Goal: Complete application form

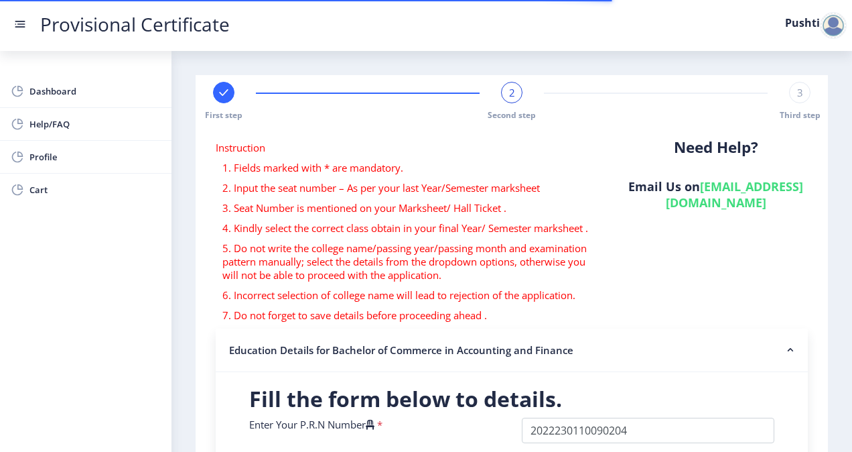
select select
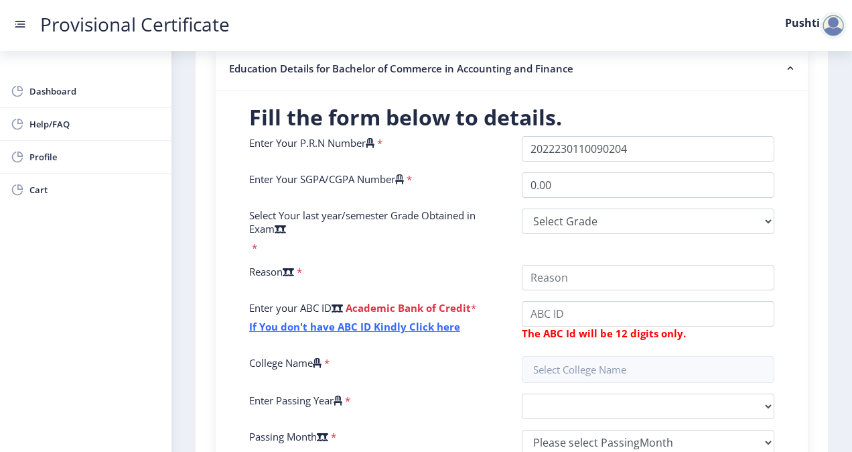
scroll to position [281, 0]
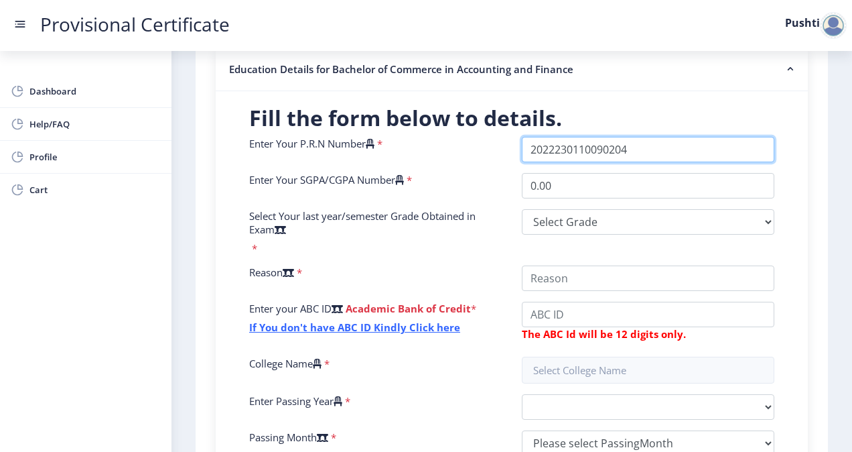
click at [599, 149] on input "Enter Your P.R.N Number" at bounding box center [648, 149] width 253 height 25
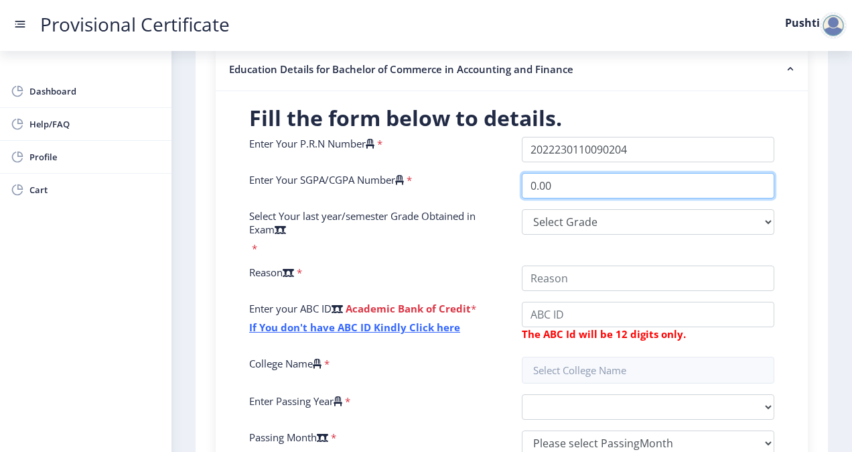
click at [558, 184] on input "0.00" at bounding box center [648, 185] width 253 height 25
type input "0"
type input "8.64"
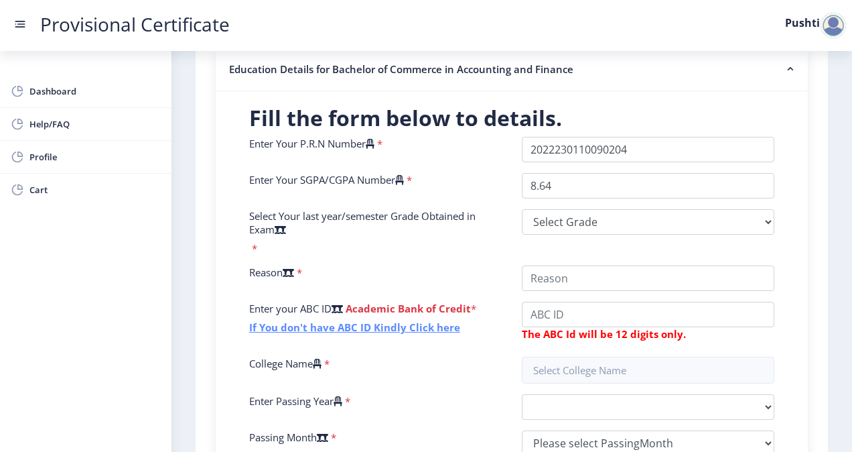
click at [398, 326] on link "If You don't have ABC ID Kindly Click here" at bounding box center [354, 326] width 211 height 13
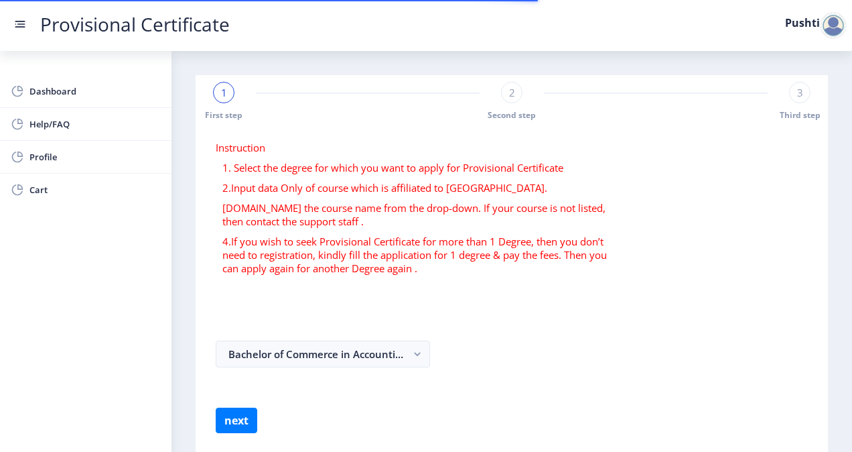
select select
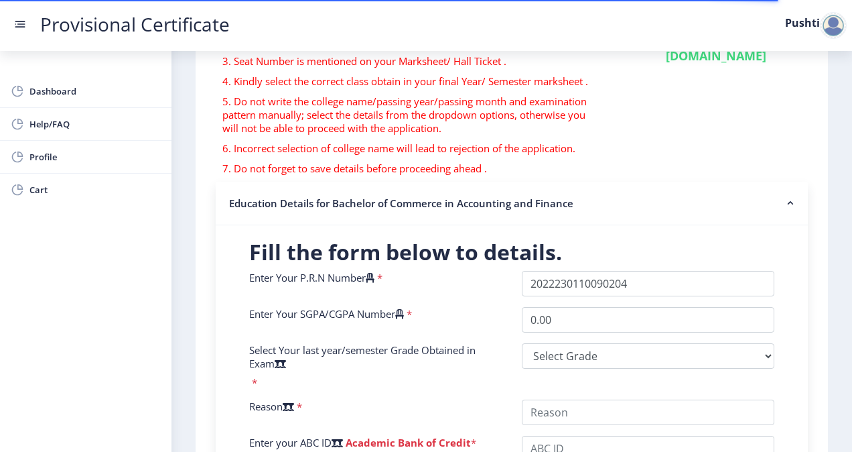
scroll to position [216, 0]
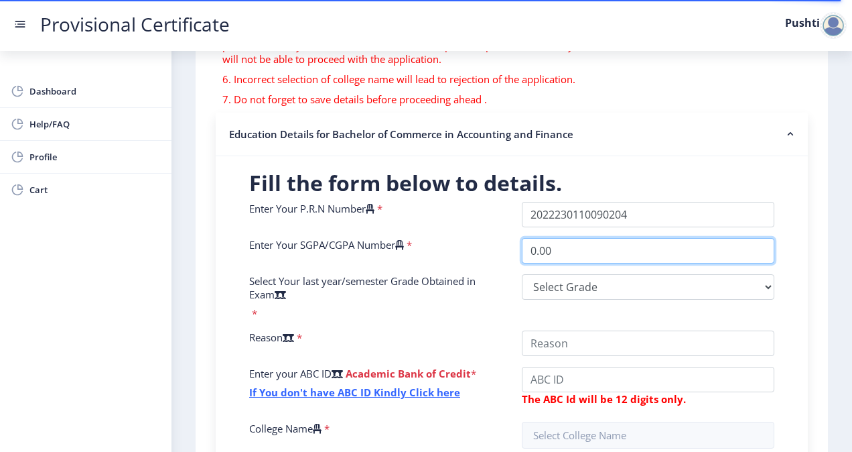
click at [547, 257] on input "0.00" at bounding box center [648, 250] width 253 height 25
type input "0"
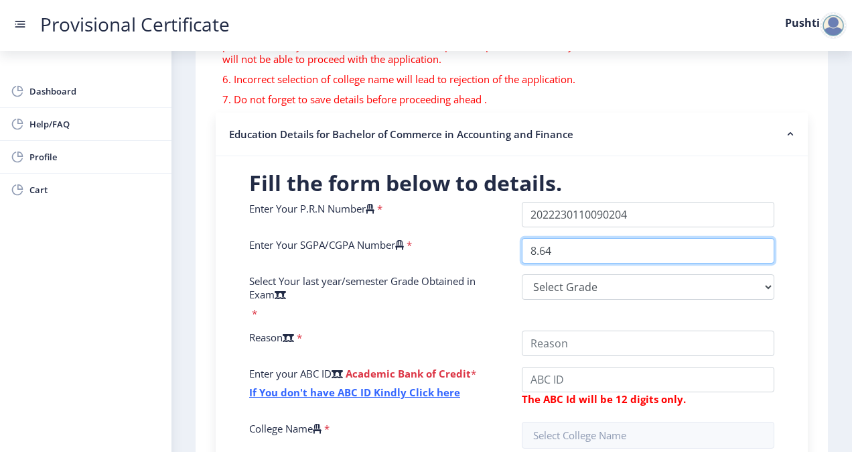
type input "8.64"
click at [505, 284] on div "Select Your last year/semester Grade Obtained in Exam *" at bounding box center [375, 297] width 273 height 46
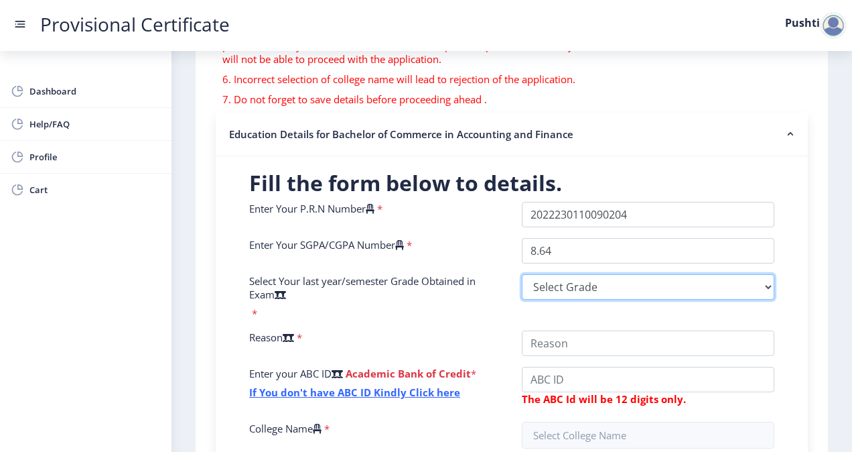
click at [527, 284] on select "Select Grade O A+ A B+ B C D F(Fail)" at bounding box center [648, 286] width 253 height 25
select select "A"
click at [522, 274] on select "Select Grade O A+ A B+ B C D F(Fail)" at bounding box center [648, 286] width 253 height 25
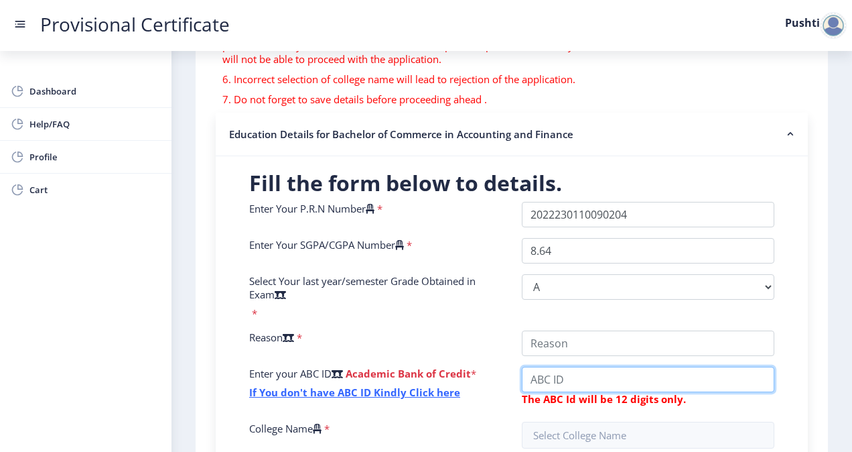
click at [541, 385] on input "College Name" at bounding box center [648, 378] width 253 height 25
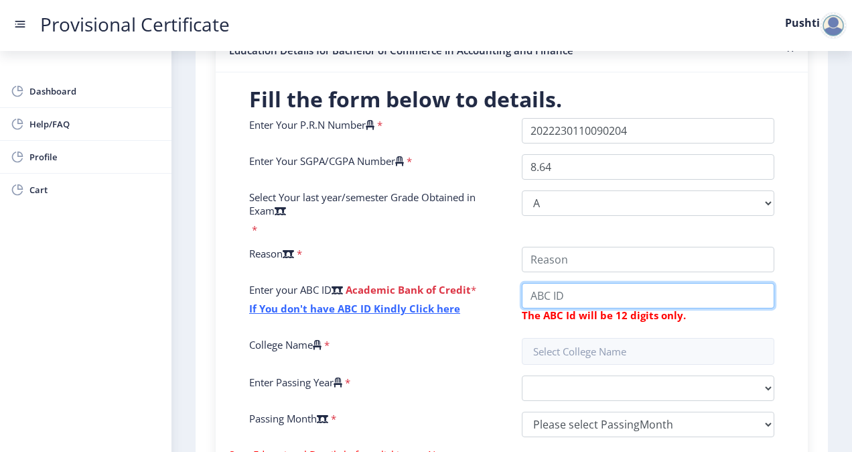
scroll to position [300, 0]
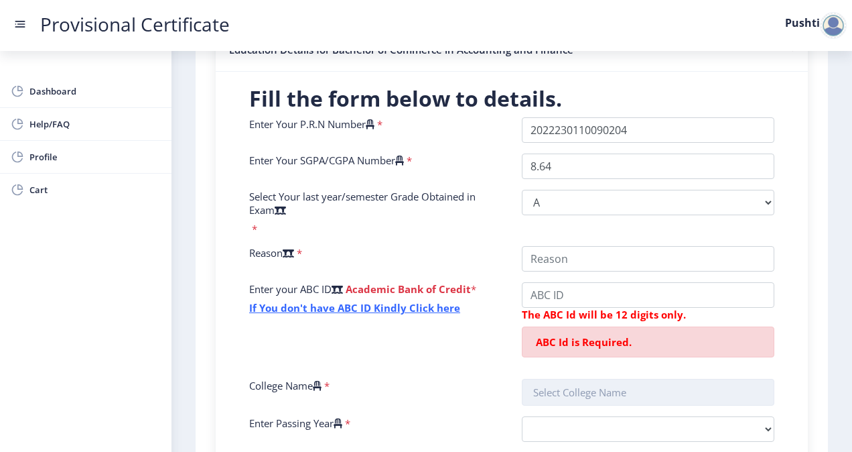
click at [578, 349] on div "Enter Your P.R.N Number * Enter Your SGPA/CGPA Number * 8.64 Select Your last y…" at bounding box center [511, 302] width 545 height 371
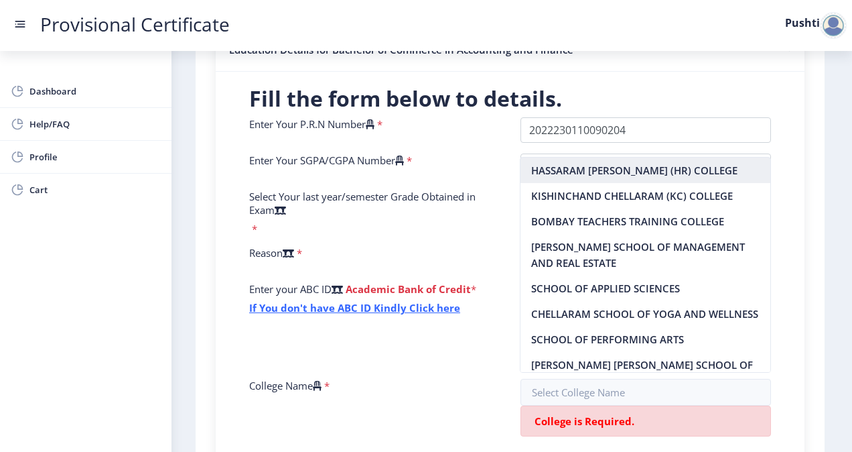
click at [580, 174] on nb-option "HASSARAM [PERSON_NAME] (HR) COLLEGE" at bounding box center [646, 169] width 250 height 25
type input "HASSARAM [PERSON_NAME] (HR) COLLEGE"
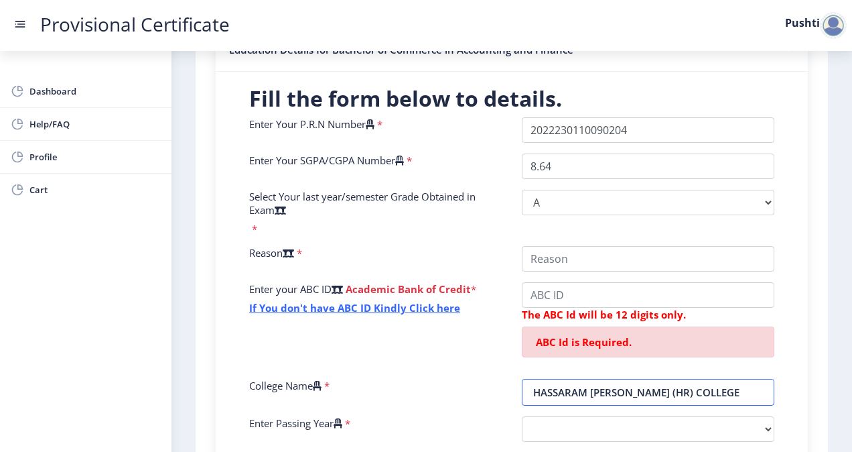
scroll to position [320, 0]
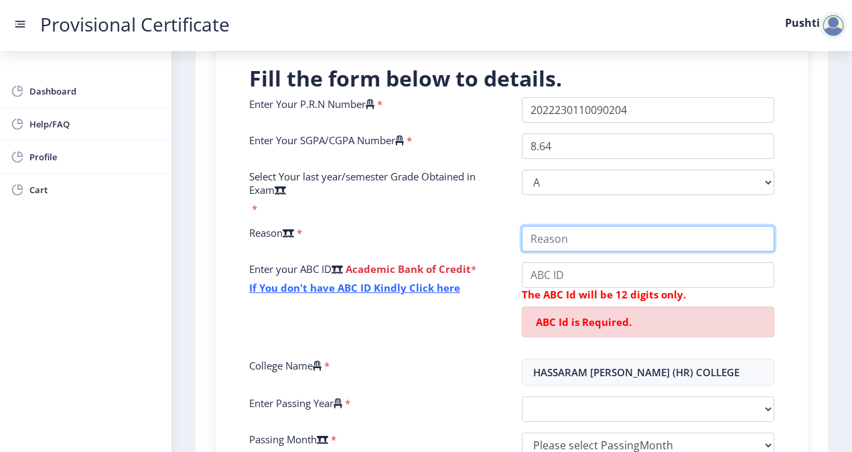
click at [541, 236] on input "College Name" at bounding box center [648, 238] width 253 height 25
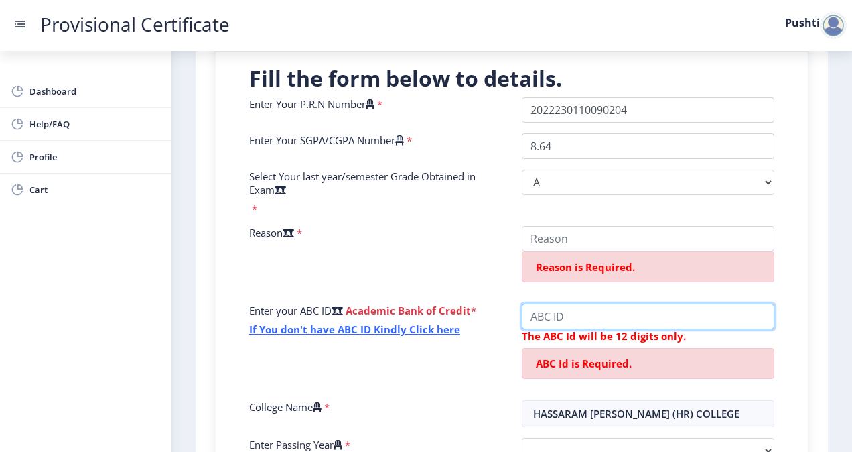
click at [555, 272] on div "Enter Your P.R.N Number * Enter Your SGPA/CGPA Number * 8.64 Select Your last y…" at bounding box center [511, 303] width 545 height 413
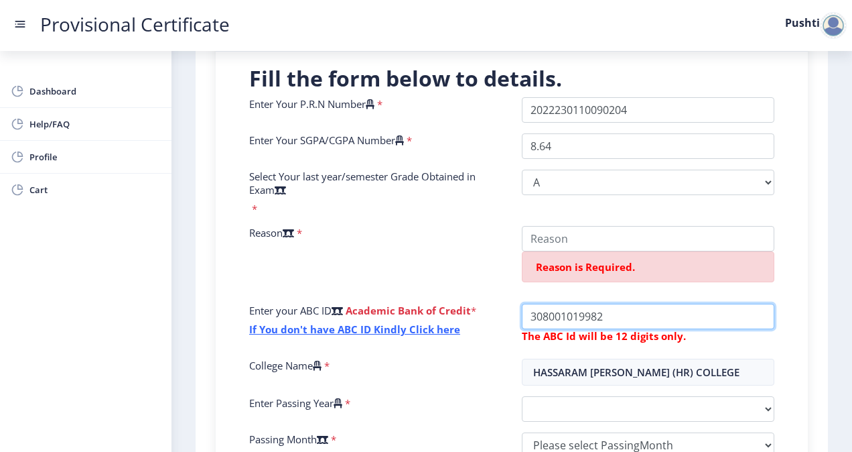
type input "308001019982"
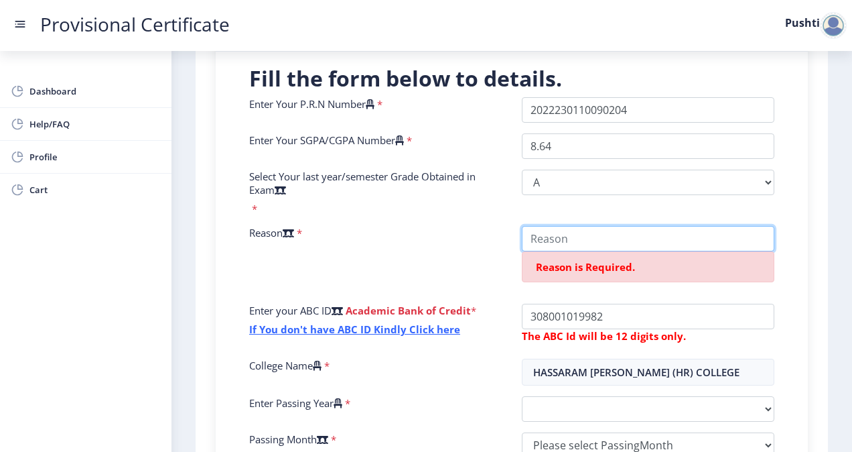
click at [566, 241] on input "College Name" at bounding box center [648, 238] width 253 height 25
type input "c"
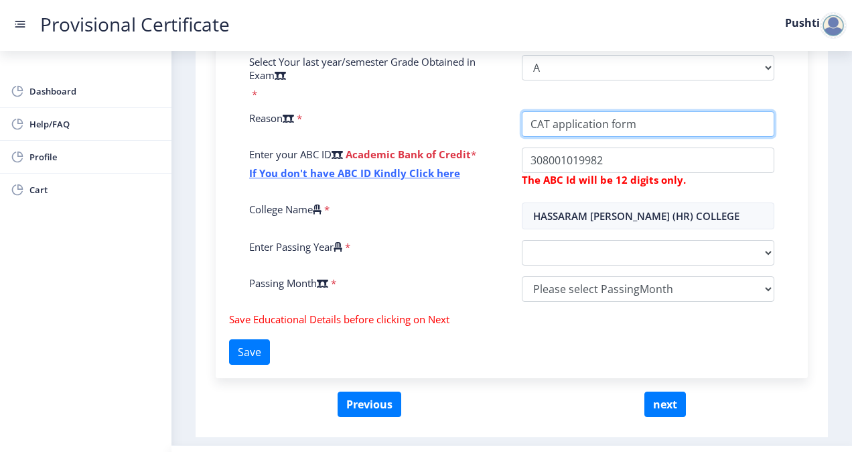
scroll to position [435, 0]
type input "CAT application form"
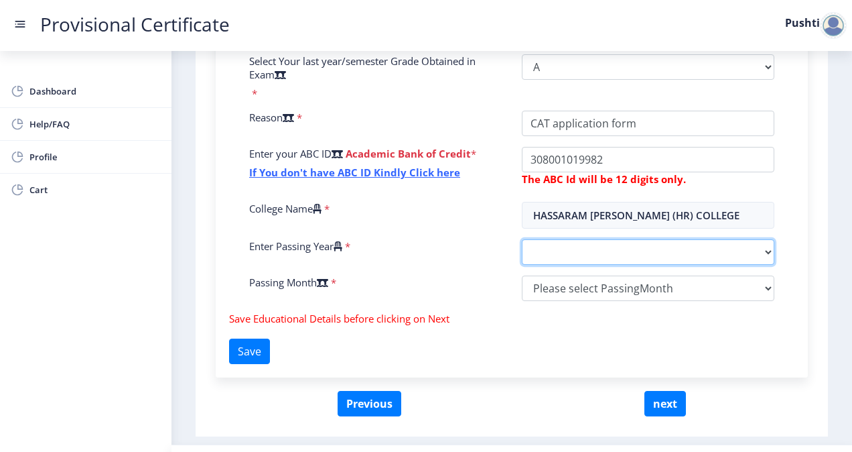
click at [557, 248] on select "2025 2024 2023 2022 2021 2020 2019 2018 2017 2016 2015 2014 2013 2012 2011 2010…" at bounding box center [648, 251] width 253 height 25
select select "2025"
click at [522, 239] on select "2025 2024 2023 2022 2021 2020 2019 2018 2017 2016 2015 2014 2013 2012 2011 2010…" at bounding box center [648, 251] width 253 height 25
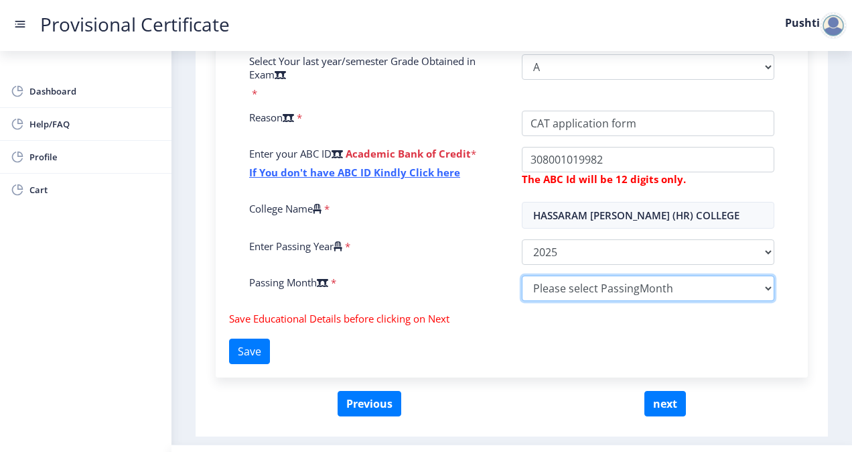
click at [603, 283] on select "Please select PassingMonth (01) January (02) February (03) March (04) April (05…" at bounding box center [648, 287] width 253 height 25
select select "April"
click at [522, 275] on select "Please select PassingMonth (01) January (02) February (03) March (04) April (05…" at bounding box center [648, 287] width 253 height 25
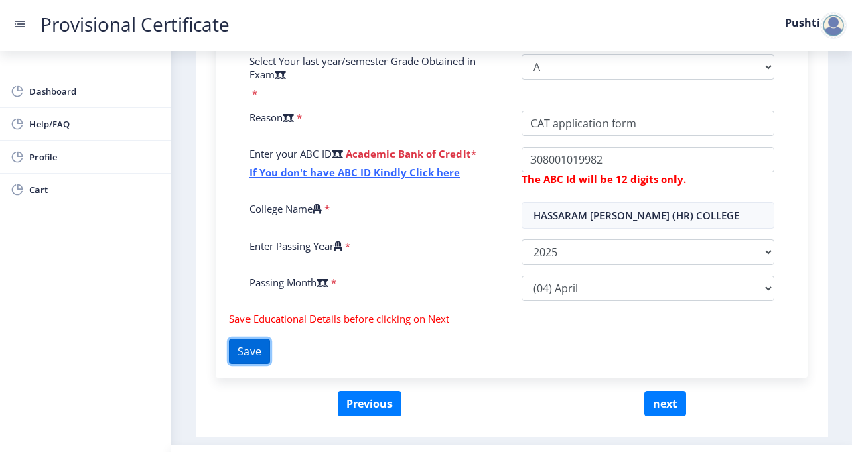
click at [262, 348] on button "Save" at bounding box center [249, 350] width 41 height 25
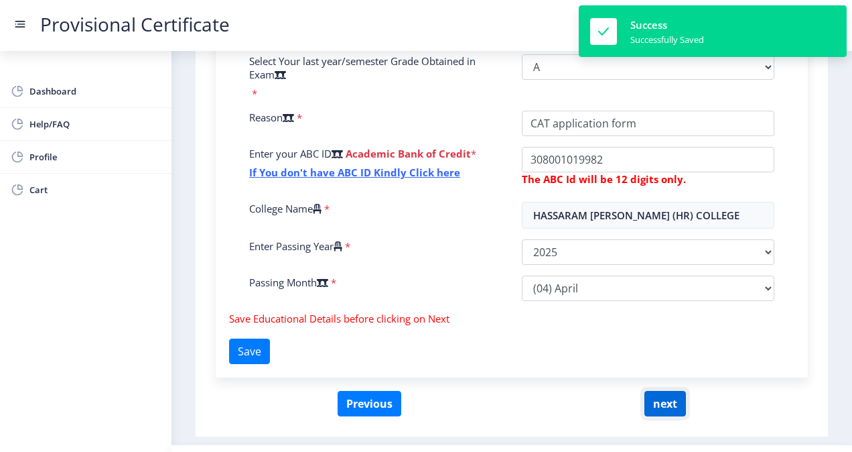
click at [660, 405] on button "next" at bounding box center [665, 403] width 42 height 25
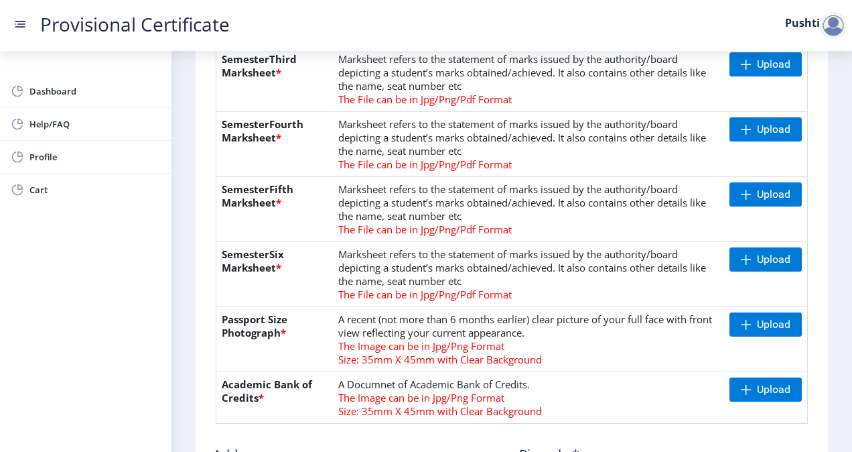
scroll to position [501, 0]
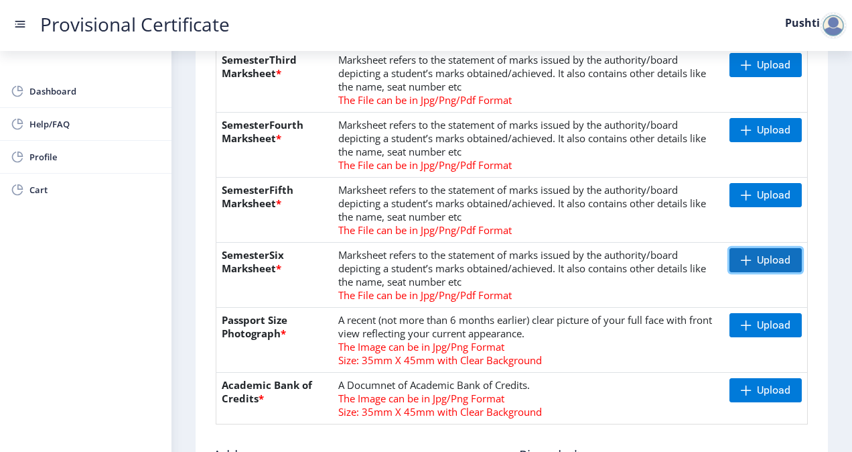
click at [741, 255] on span at bounding box center [746, 260] width 11 height 11
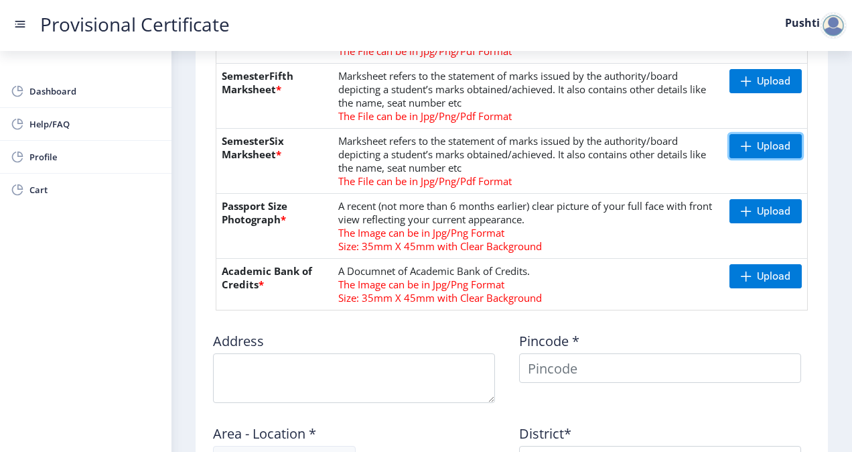
scroll to position [875, 0]
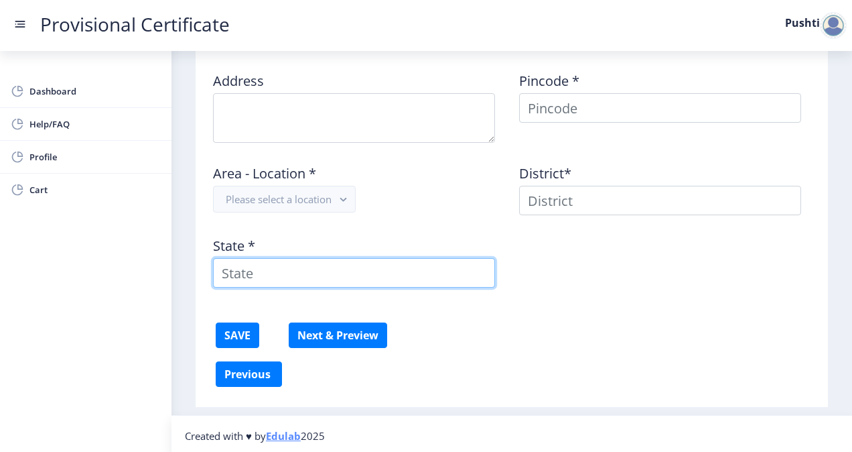
click at [421, 258] on input "State *" at bounding box center [354, 272] width 282 height 29
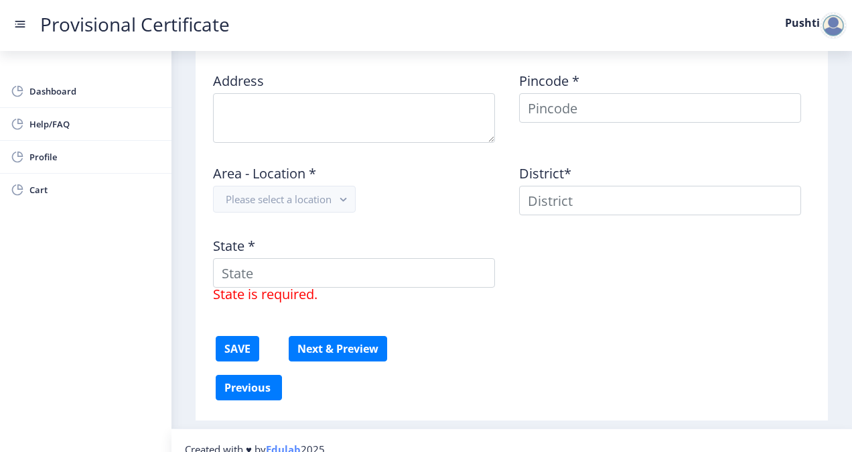
click at [464, 229] on div "State * State is required." at bounding box center [359, 263] width 306 height 75
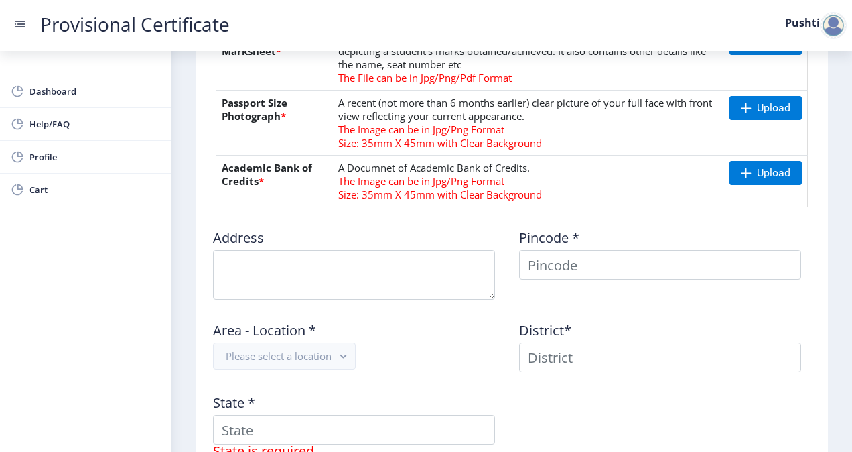
scroll to position [787, 0]
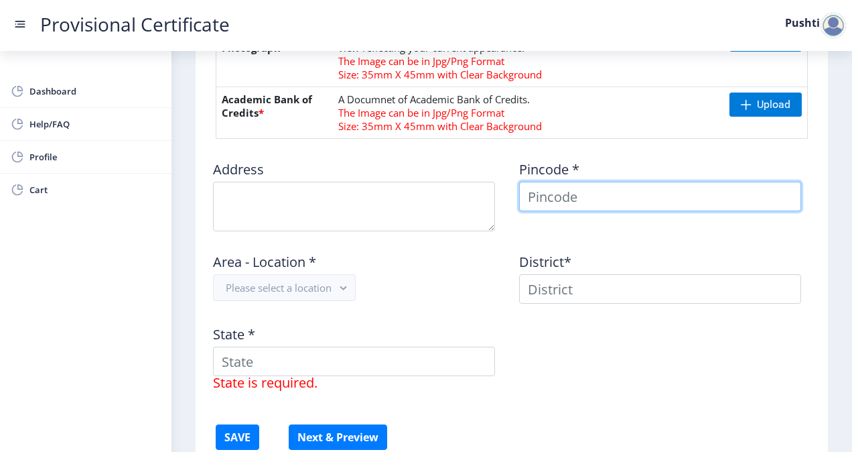
click at [596, 184] on input at bounding box center [660, 196] width 282 height 29
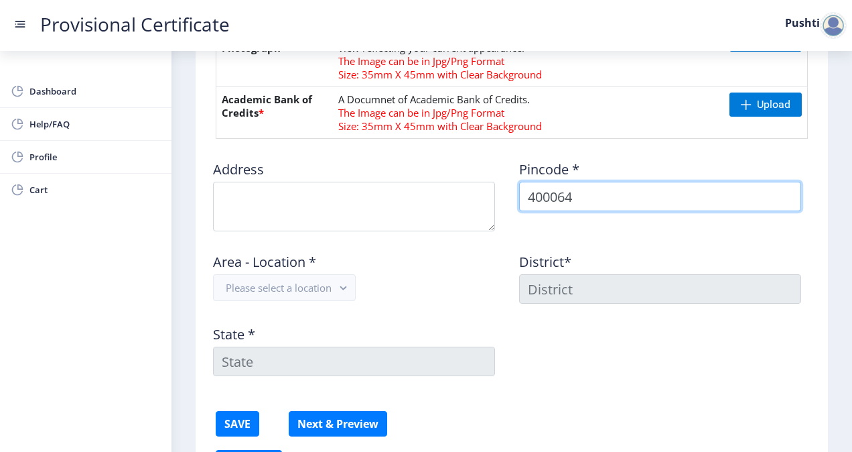
type input "400064"
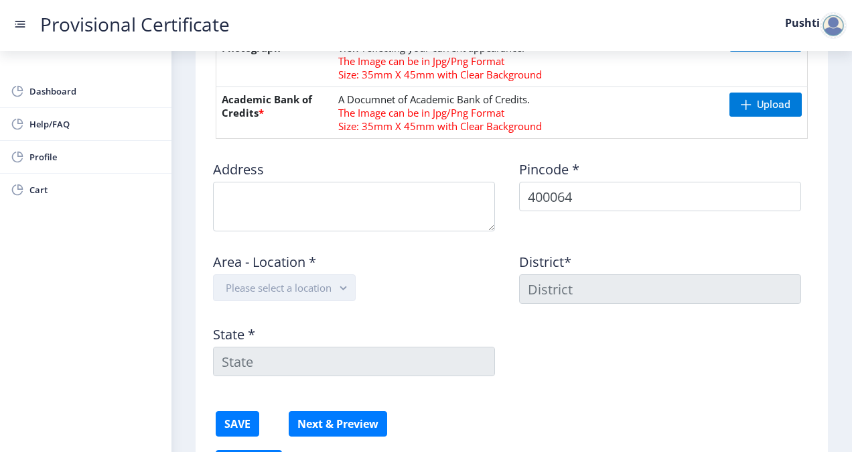
click at [306, 287] on button "Please select a location" at bounding box center [284, 287] width 143 height 27
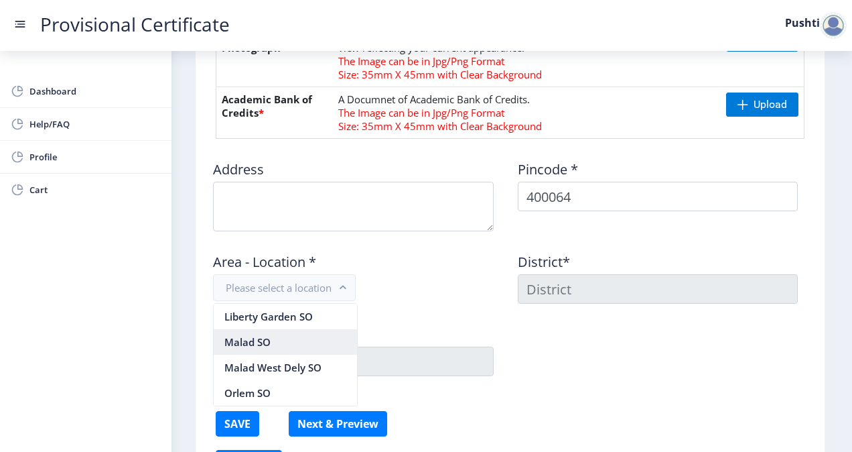
click at [293, 340] on nb-option "Malad SO" at bounding box center [285, 341] width 143 height 25
type input "MUMBAI SUBURBAN"
type input "[GEOGRAPHIC_DATA]"
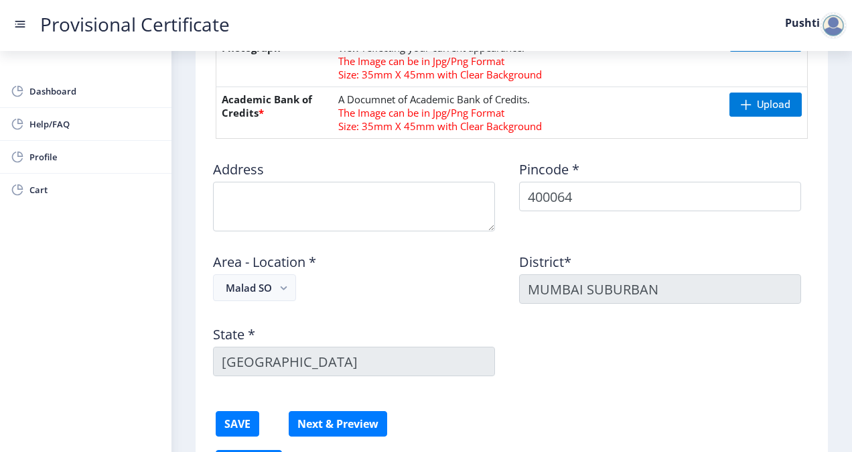
click at [275, 297] on div "Area - Location * Malad SO" at bounding box center [359, 273] width 306 height 62
click at [281, 288] on rect "button" at bounding box center [283, 287] width 15 height 15
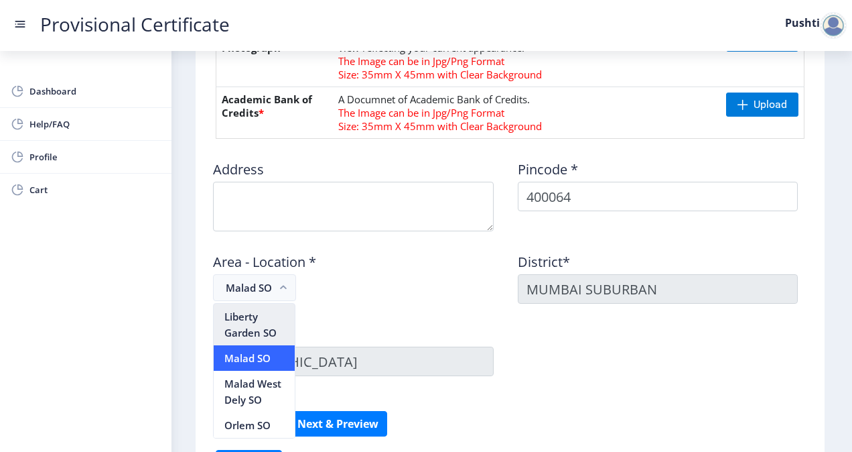
click at [248, 315] on nb-option "Liberty Garden SO" at bounding box center [254, 324] width 81 height 42
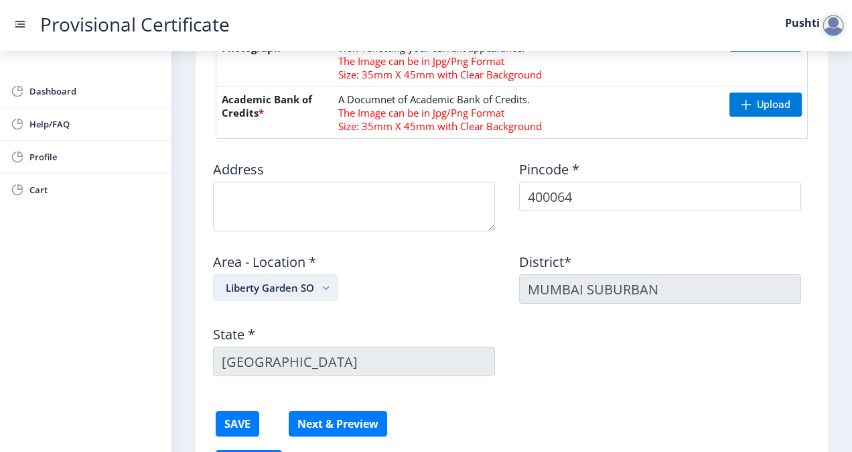
click at [301, 283] on button "Liberty Garden SO" at bounding box center [275, 287] width 125 height 27
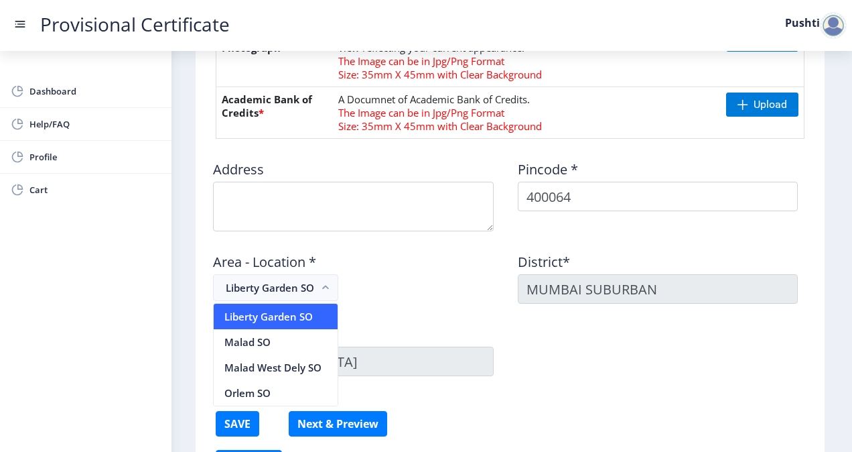
click at [414, 314] on div "State * [GEOGRAPHIC_DATA]" at bounding box center [358, 345] width 305 height 62
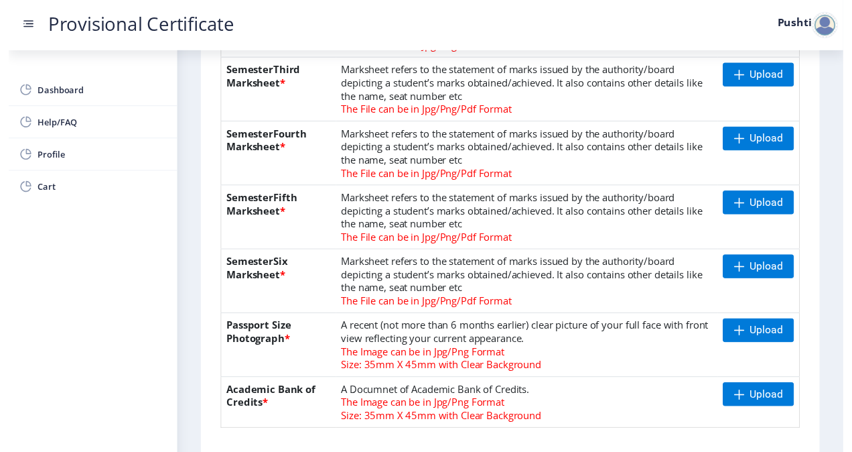
scroll to position [490, 0]
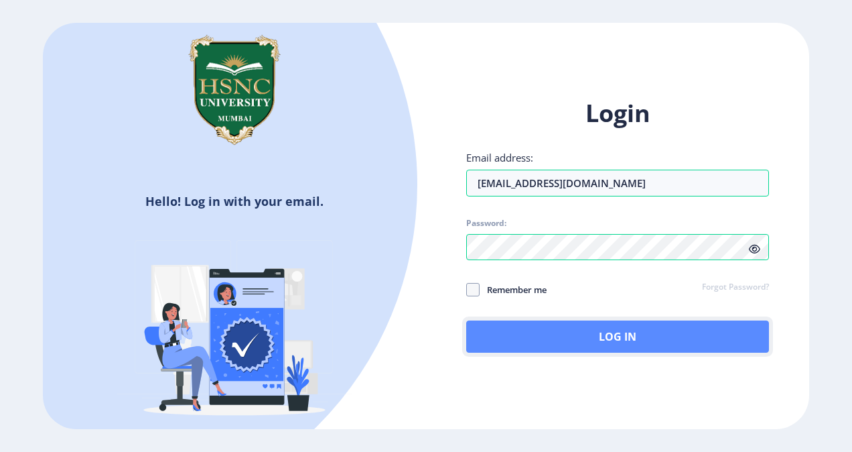
click at [685, 344] on button "Log In" at bounding box center [617, 336] width 303 height 32
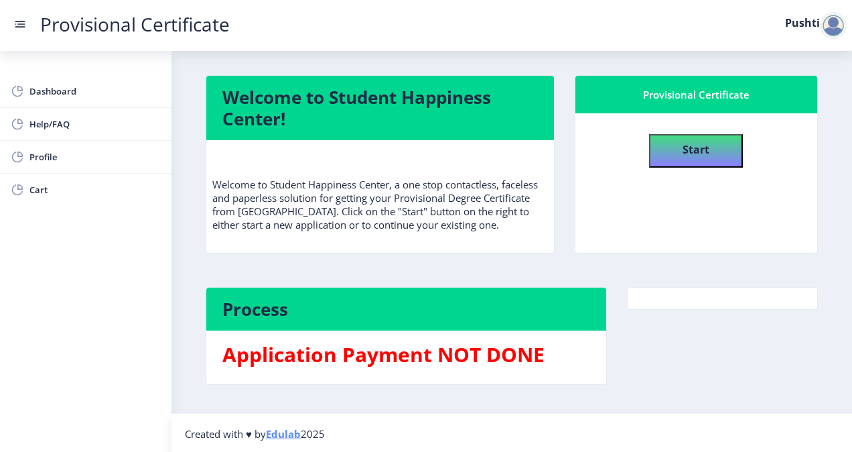
click at [685, 344] on div at bounding box center [722, 346] width 211 height 118
click at [693, 154] on b "Start" at bounding box center [696, 149] width 27 height 15
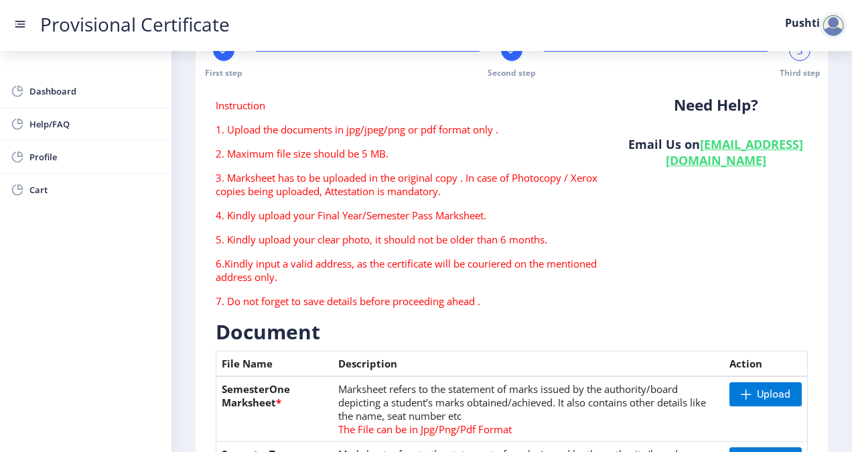
scroll to position [42, 0]
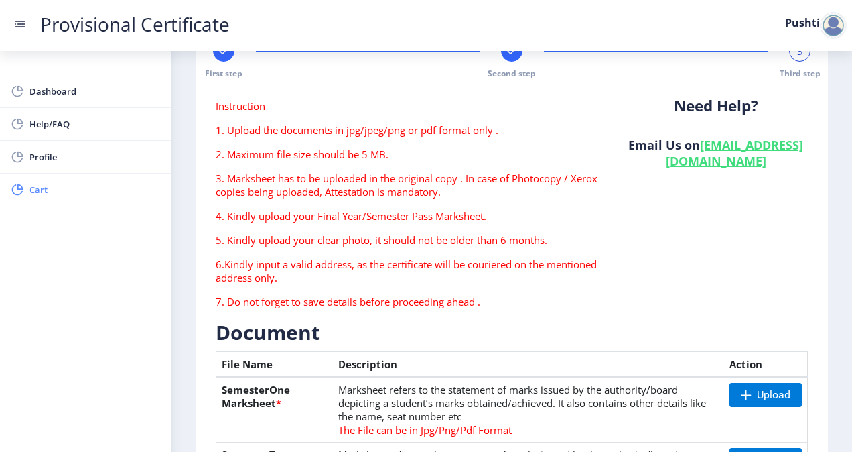
click at [93, 189] on span "Cart" at bounding box center [94, 190] width 131 height 16
